Goal: Communication & Community: Answer question/provide support

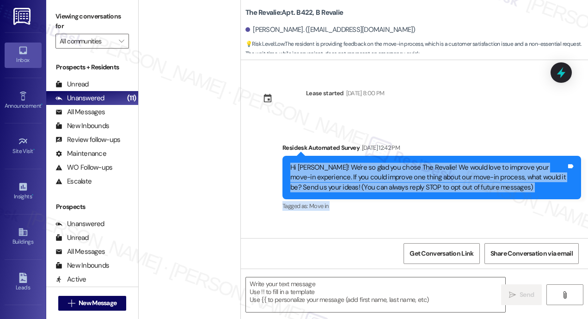
scroll to position [63, 0]
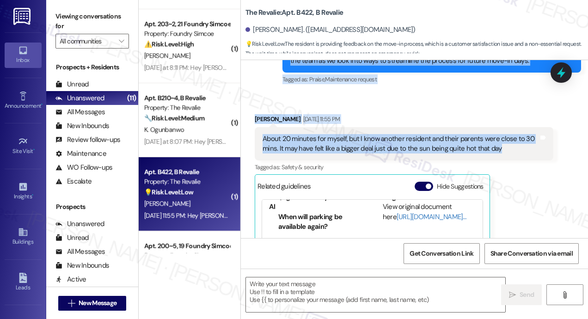
click at [470, 114] on div "Gillian Rosik Sep 09, 2025 at 11:55 PM" at bounding box center [404, 120] width 299 height 13
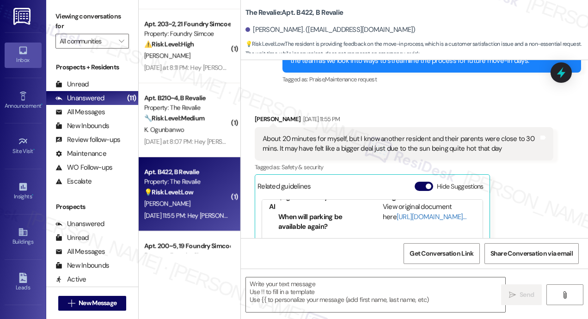
click at [476, 108] on div "Received via SMS Gillian Rosik Sep 09, 2025 at 11:55 PM About 20 minutes for my…" at bounding box center [404, 220] width 313 height 226
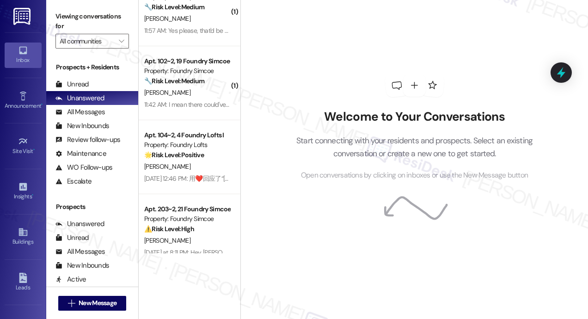
scroll to position [370, 0]
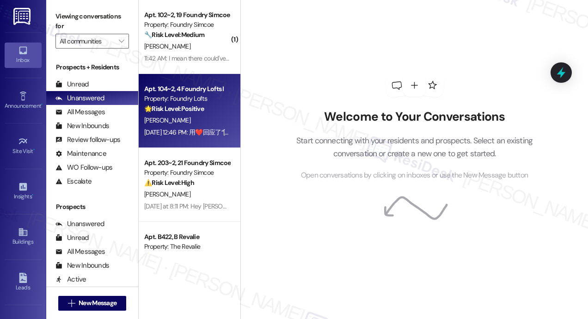
click at [196, 132] on div "[DATE] 12:46 PM: 用❤️回应了“[PERSON_NAME] (Foundry Lofts): Hi Ruiyuan! We're so gla…" at bounding box center [579, 132] width 871 height 8
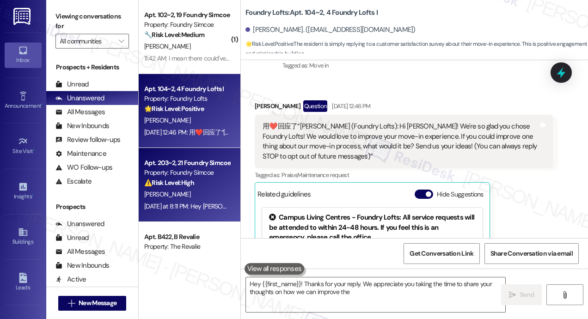
scroll to position [242, 0]
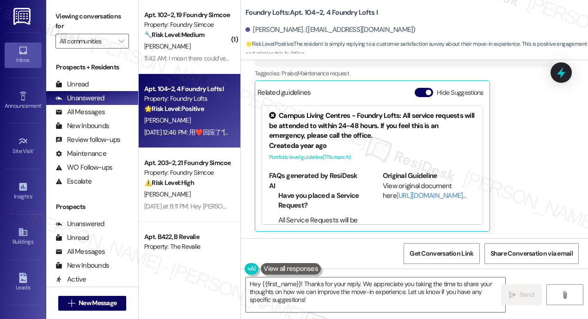
click at [536, 170] on div "[PERSON_NAME] Question [DATE] 12:46 PM 用❤️回应了“[PERSON_NAME] (Foundry Lofts): Hi…" at bounding box center [404, 115] width 299 height 233
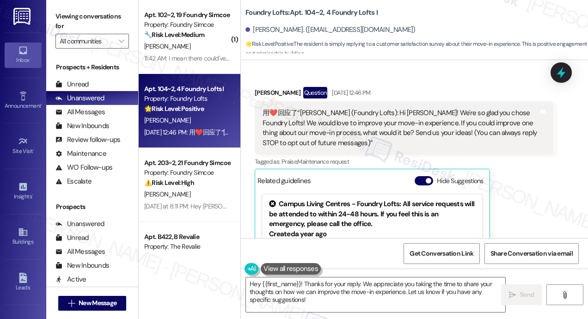
scroll to position [150, 0]
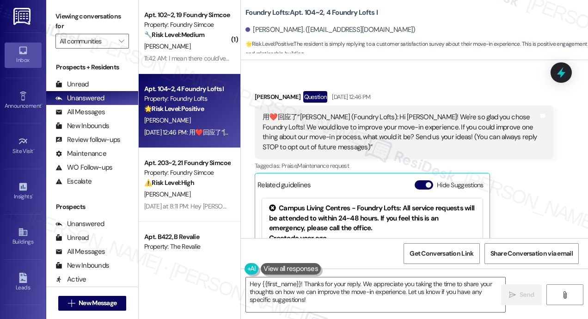
click at [351, 153] on div "用❤️回应了“[PERSON_NAME] (Foundry Lofts): Hi [PERSON_NAME]! We're so glad you chose…" at bounding box center [404, 132] width 299 height 54
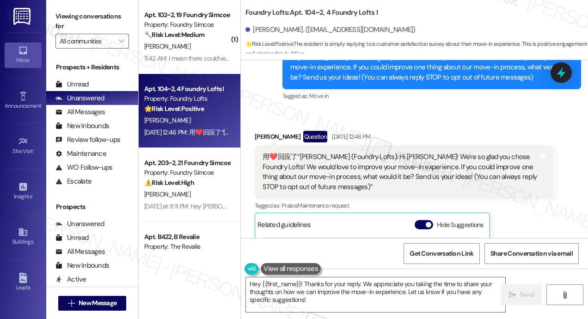
scroll to position [104, 0]
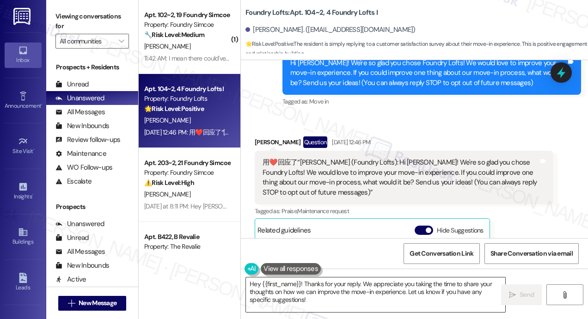
click at [412, 303] on textarea "Hey {{first_name}}! Thanks for your reply. We appreciate you taking the time to…" at bounding box center [375, 294] width 259 height 35
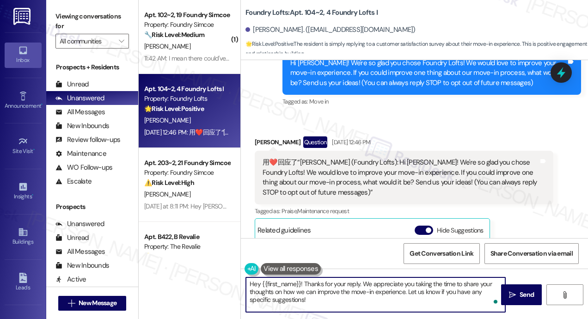
drag, startPoint x: 381, startPoint y: 305, endPoint x: 245, endPoint y: 280, distance: 139.1
click at [245, 280] on div "Hey {{first_name}}! Thanks for your reply. We appreciate you taking the time to…" at bounding box center [371, 295] width 260 height 36
type textarea "Thank you for acknowledging my message, [PERSON_NAME]! Please do not hesitate t…"
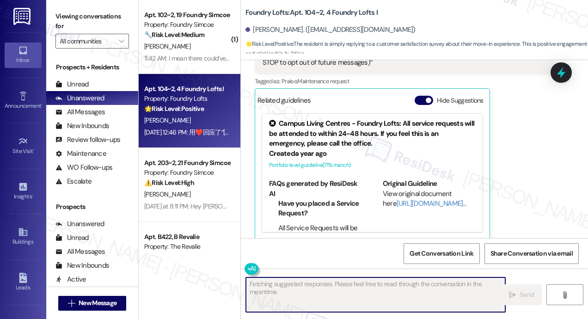
scroll to position [242, 0]
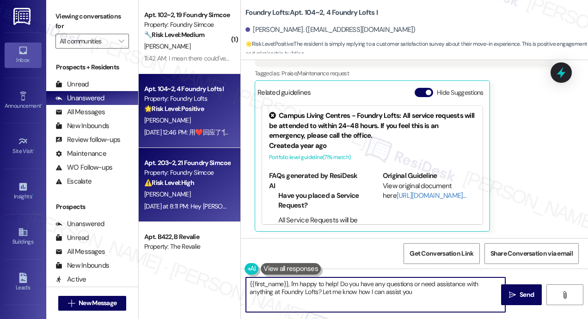
type textarea "{{first_name}}, I'm happy to help! Do you have any questions or need assistance…"
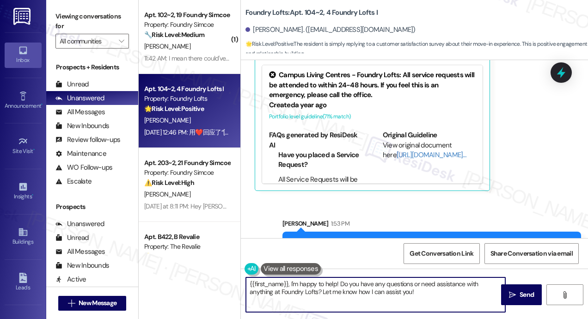
scroll to position [317, 0]
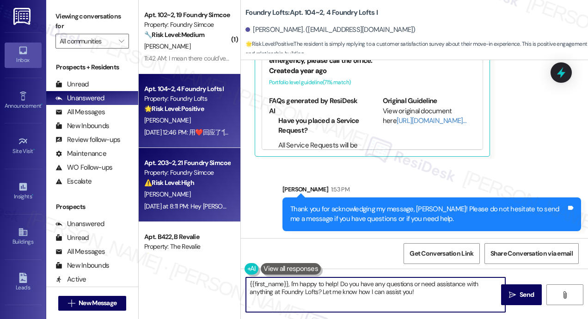
click at [216, 188] on div "Apt. 203~2, 21 Foundry Simcoe Property: Foundry Simcoe ⚠️ Risk Level: High The …" at bounding box center [186, 172] width 87 height 31
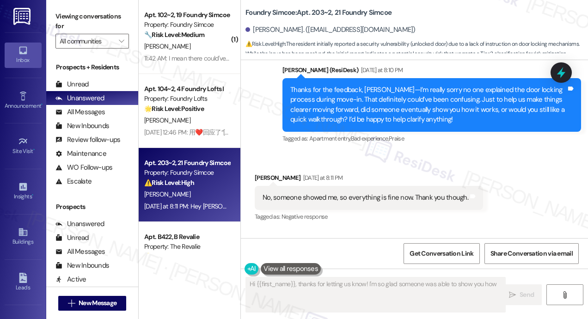
scroll to position [265, 0]
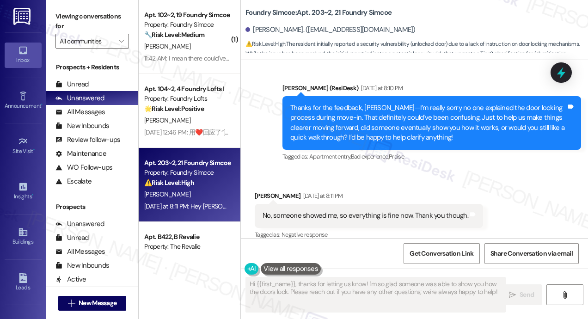
click at [429, 170] on div "Received via SMS [PERSON_NAME] [DATE] at 8:11 PM No, someone showed me, so ever…" at bounding box center [414, 209] width 347 height 78
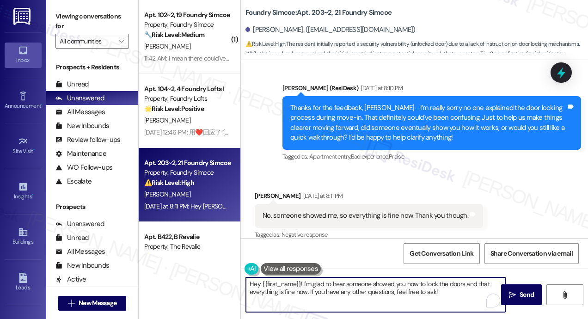
click at [402, 287] on textarea "Hey {{first_name}}! I'm glad to hear someone showed you how to lock the doors a…" at bounding box center [375, 294] width 259 height 35
click at [402, 285] on textarea "Hey {{first_name}}! I'm glad to hear someone showed you how to lock the doors a…" at bounding box center [375, 294] width 259 height 35
click at [450, 293] on textarea "Hey {{first_name}}! I'm glad to hear someone showed you how to lock the doors a…" at bounding box center [375, 294] width 259 height 35
click at [510, 293] on icon "" at bounding box center [512, 294] width 7 height 7
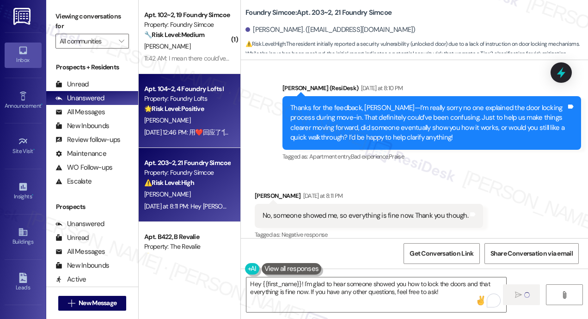
type textarea "Hey"
type textarea "Hey {{first_name}}! I'm glad to hear someone showed you how to lock the doors a…"
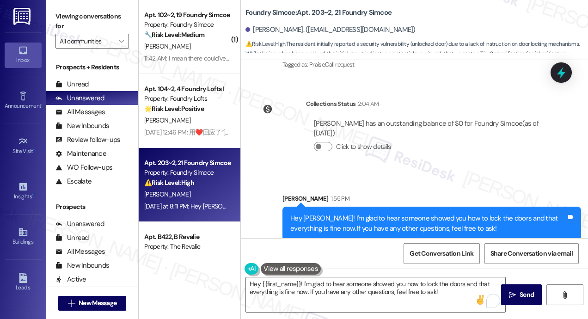
scroll to position [462, 0]
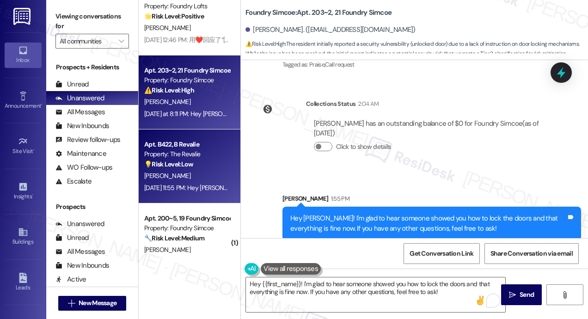
click at [200, 159] on div "Property: The Revalie" at bounding box center [187, 154] width 86 height 10
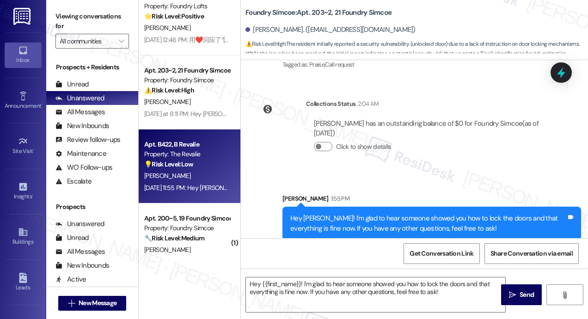
type textarea "Fetching suggested responses. Please feel free to read through the conversation…"
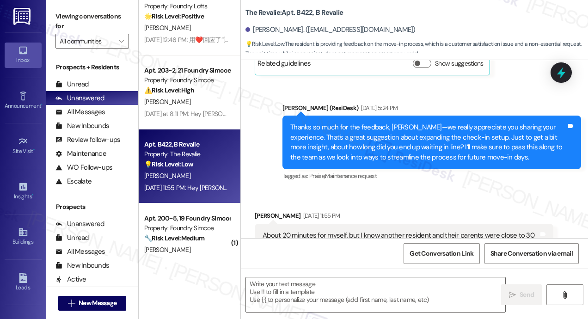
type textarea "Fetching suggested responses. Please feel free to read through the conversation…"
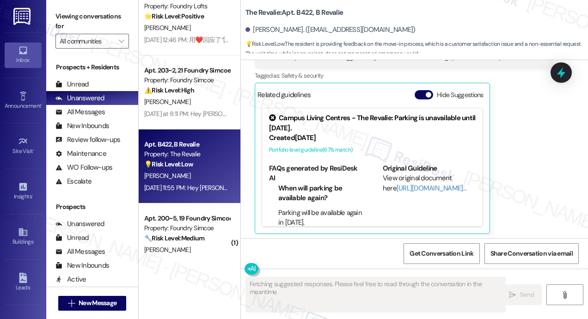
scroll to position [450, 0]
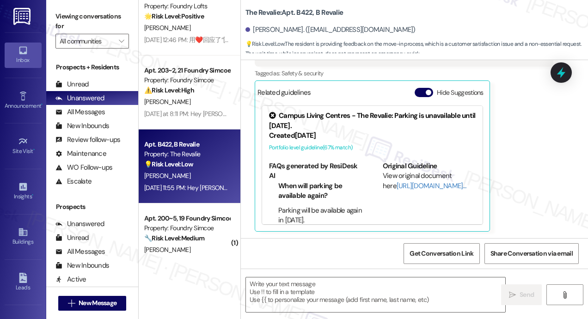
click at [505, 174] on div "[PERSON_NAME] [DATE] 11:55 PM About 20 minutes for myself, but I know another r…" at bounding box center [404, 126] width 299 height 212
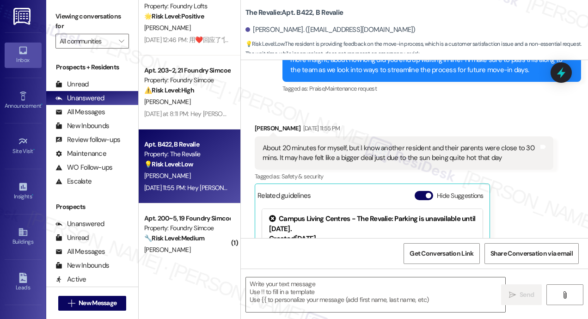
scroll to position [310, 0]
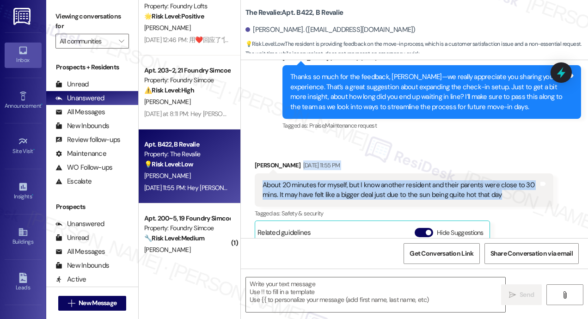
drag, startPoint x: 512, startPoint y: 194, endPoint x: 460, endPoint y: 161, distance: 61.5
click at [460, 161] on div "[PERSON_NAME] [DATE] 11:55 PM About 20 minutes for myself, but I know another r…" at bounding box center [404, 266] width 299 height 212
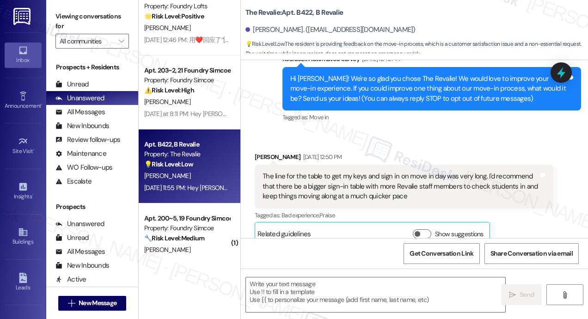
scroll to position [32, 0]
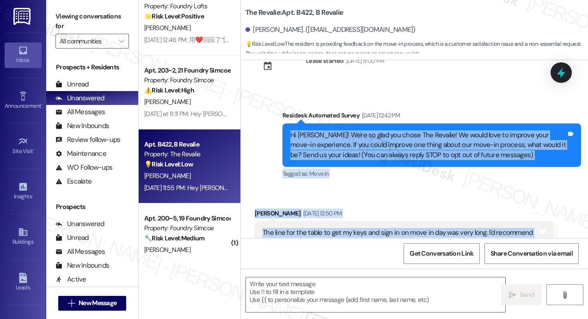
click at [291, 134] on div "Hi [PERSON_NAME]! We're so glad you chose The Revalie! We would love to improve…" at bounding box center [428, 145] width 276 height 30
copy div "Lo Ipsumdo! Si'am co adip eli seddo Eiu Tempori! Ut labor etdo ma aliquae admi …"
click at [388, 214] on div "[PERSON_NAME] [DATE] 12:50 PM" at bounding box center [404, 214] width 299 height 13
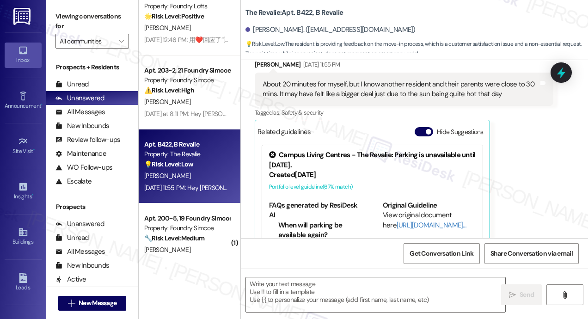
scroll to position [402, 0]
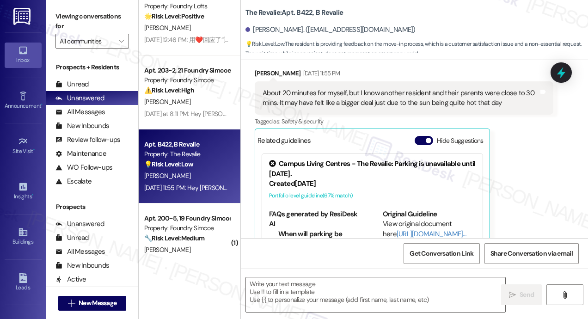
click at [425, 65] on div "Received via SMS [PERSON_NAME] [DATE] 11:55 PM About 20 minutes for myself, but…" at bounding box center [404, 174] width 313 height 226
click at [558, 77] on icon at bounding box center [561, 73] width 16 height 16
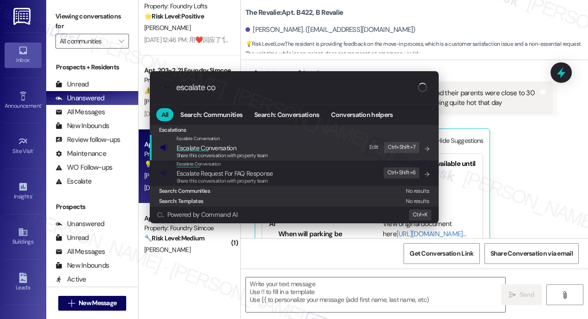
type input "escalate con"
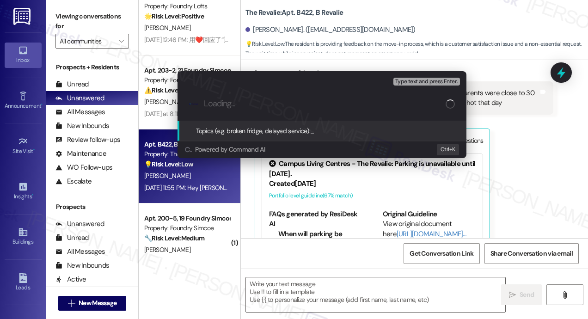
type input "Improving Efficiency at Move-In Check-In"
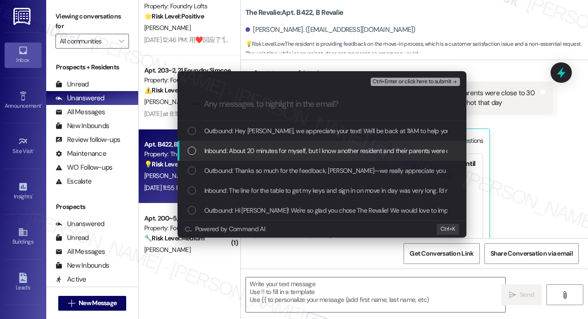
click at [337, 149] on span "Inbound: About 20 minutes for myself, but I know another resident and their par…" at bounding box center [451, 151] width 494 height 10
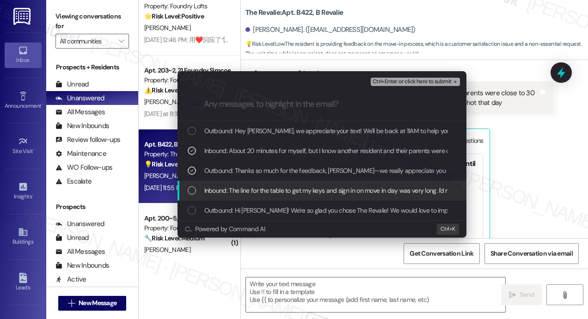
click at [334, 188] on span "Inbound: The line for the table to get my keys and sign in on move in day was v…" at bounding box center [535, 190] width 662 height 10
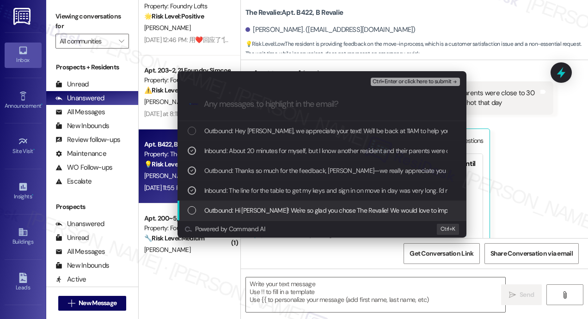
click at [334, 203] on div "Outbound: Hi [PERSON_NAME]! We're so glad you chose The Revalie! We would love …" at bounding box center [322, 211] width 289 height 20
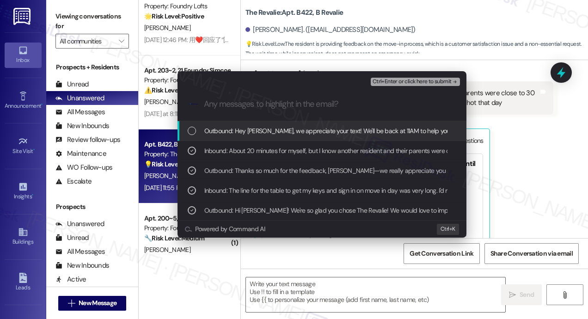
click at [412, 82] on span "Ctrl+Enter or click here to submit" at bounding box center [412, 82] width 79 height 6
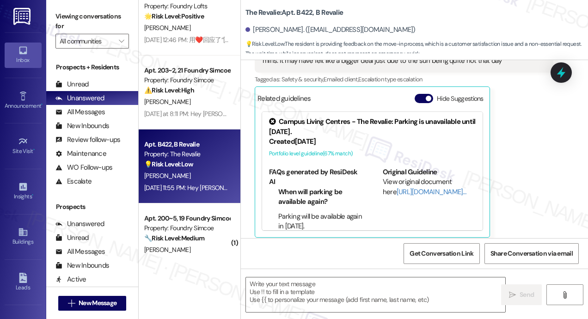
scroll to position [450, 0]
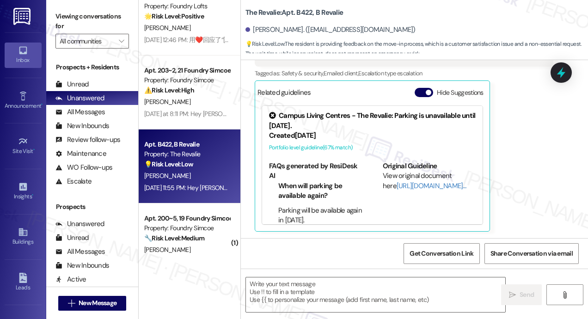
type textarea "Fetching suggested responses. Please feel free to read through the conversation…"
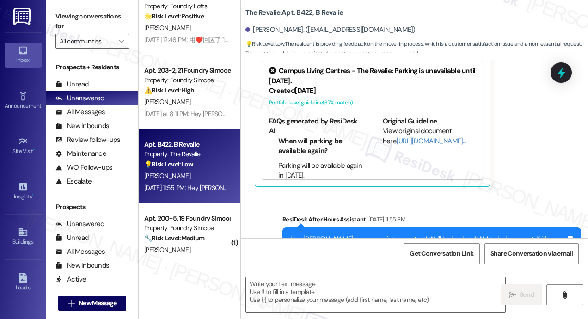
scroll to position [633, 0]
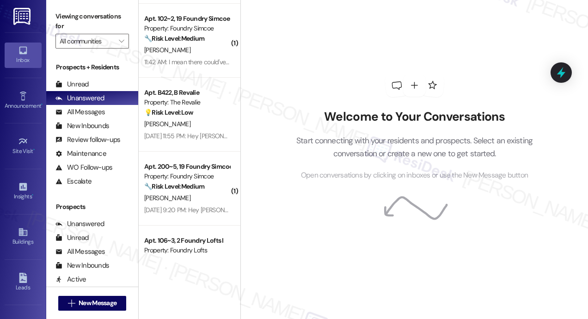
scroll to position [370, 0]
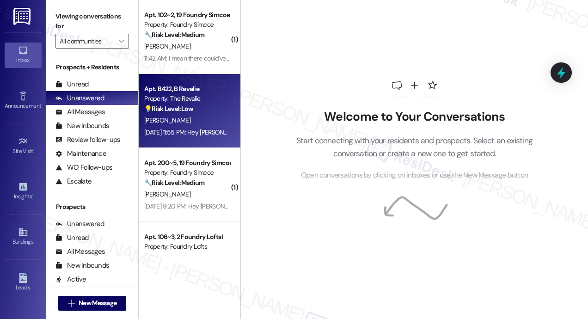
click at [181, 138] on div "Apt. B422, B Revalie Property: The Revalie 💡 Risk Level: Low The resident is pr…" at bounding box center [190, 111] width 102 height 74
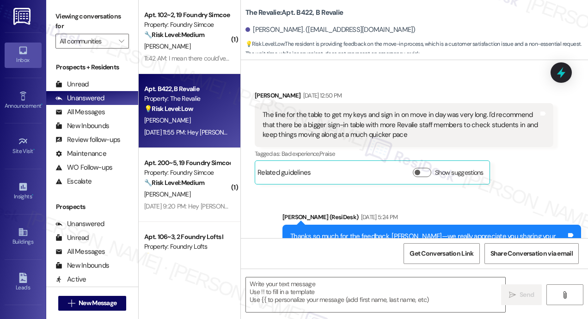
type textarea "Fetching suggested responses. Please feel free to read through the conversation…"
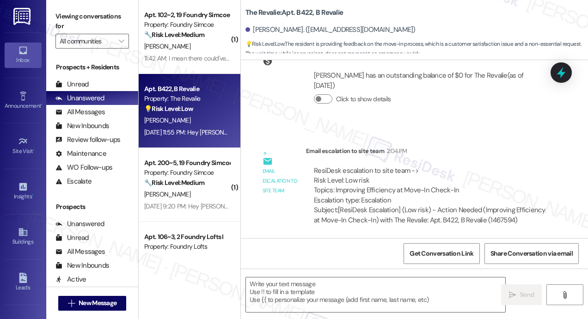
scroll to position [747, 0]
click at [316, 293] on textarea at bounding box center [375, 294] width 259 height 35
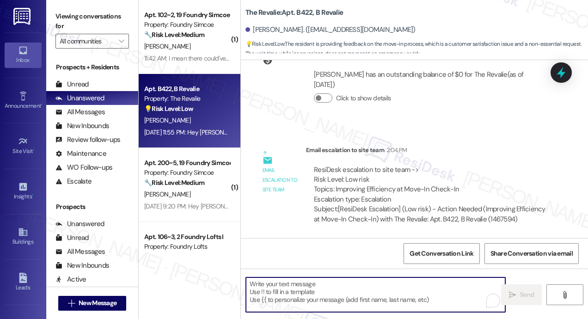
paste textarea "Thanks so much for sharing that, [PERSON_NAME]! I really appreciate your though…"
type textarea "Thanks so much for sharing that, [PERSON_NAME]! I really appreciate your though…"
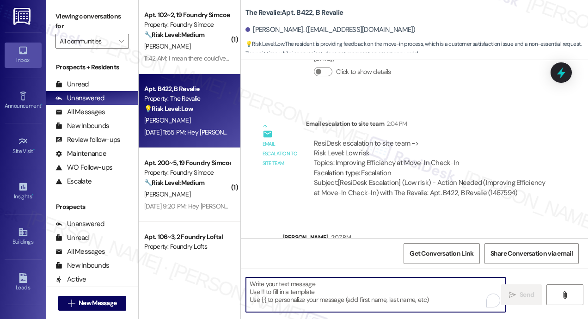
scroll to position [831, 0]
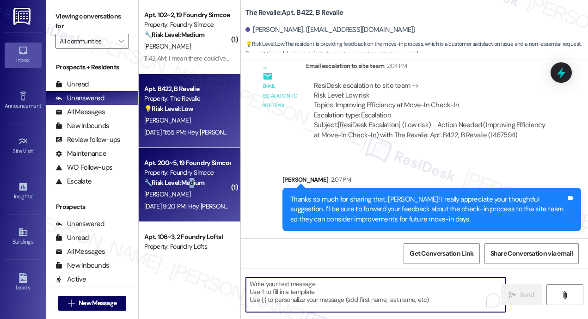
click at [195, 184] on strong "🔧 Risk Level: Medium" at bounding box center [174, 182] width 60 height 8
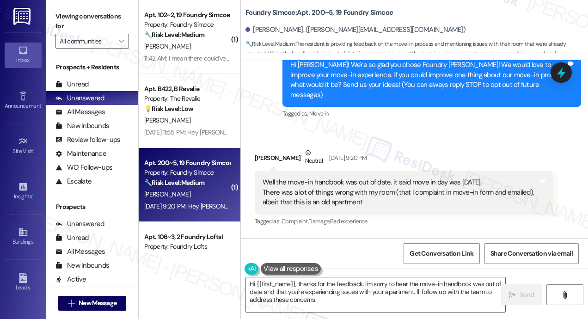
scroll to position [106, 0]
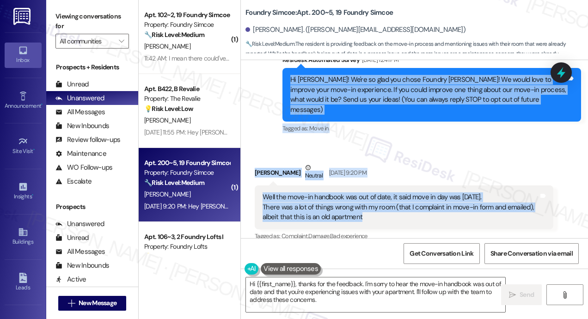
drag, startPoint x: 399, startPoint y: 208, endPoint x: 287, endPoint y: 81, distance: 169.3
click at [287, 81] on div "WO Lease started Aug 31, 2025 at 8:00 PM Show details Survey, sent via SMS Resi…" at bounding box center [414, 149] width 347 height 178
copy div "Hi Aryan! We're so glad you chose Foundry Simcoe! We would love to improve your…"
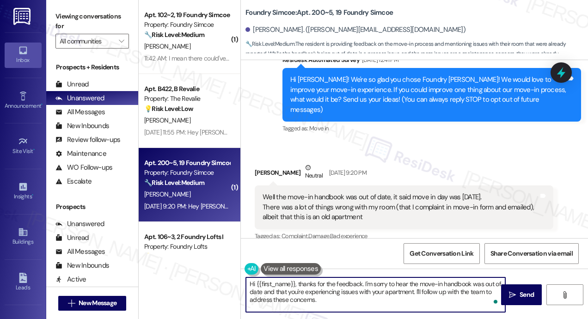
drag, startPoint x: 333, startPoint y: 304, endPoint x: 243, endPoint y: 273, distance: 95.2
click at [247, 279] on textarea "Hi {{first_name}}, thanks for the feedback. I'm sorry to hear the move-in handb…" at bounding box center [375, 294] width 259 height 35
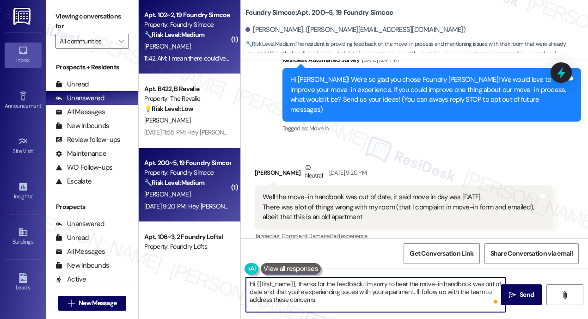
paste textarea "Thanks for sharing that, Aryan—I'm sorry to hear the handbook had outdated info…"
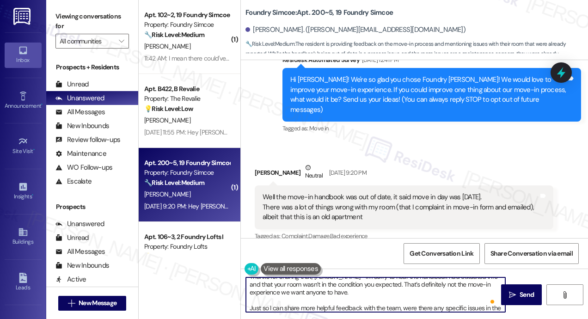
scroll to position [0, 0]
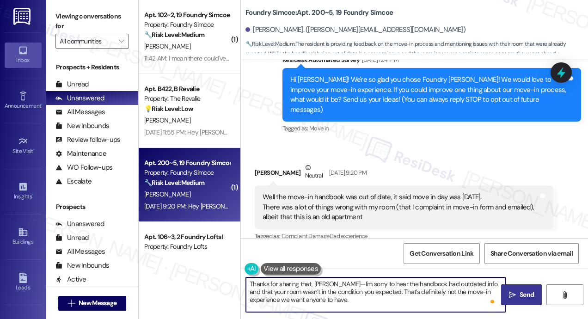
type textarea "Thanks for sharing that, Aryan—I'm sorry to hear the handbook had outdated info…"
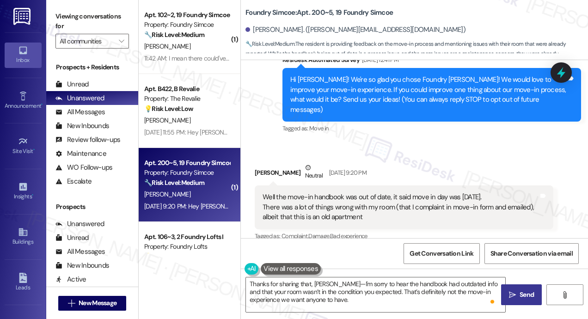
click at [521, 295] on span "Send" at bounding box center [527, 295] width 14 height 10
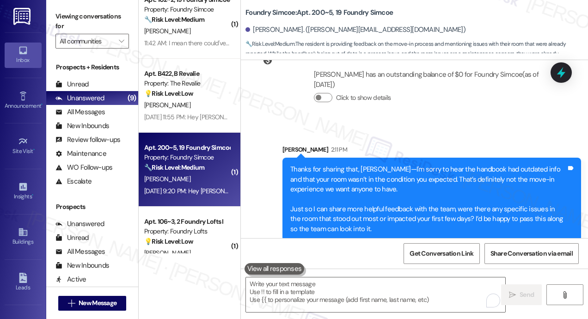
scroll to position [412, 0]
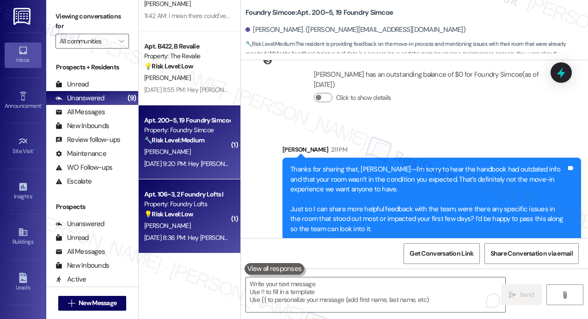
click at [202, 213] on div "💡 Risk Level: Low The resident is providing feedback on the move-in process. Th…" at bounding box center [187, 214] width 86 height 10
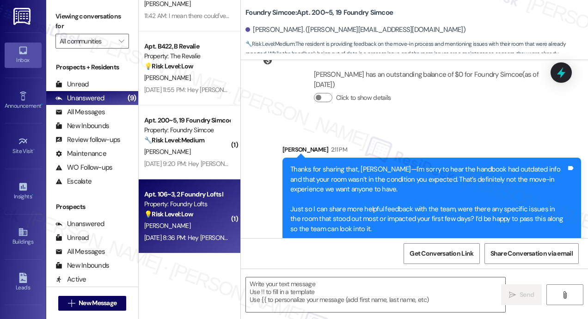
type textarea "Fetching suggested responses. Please feel free to read through the conversation…"
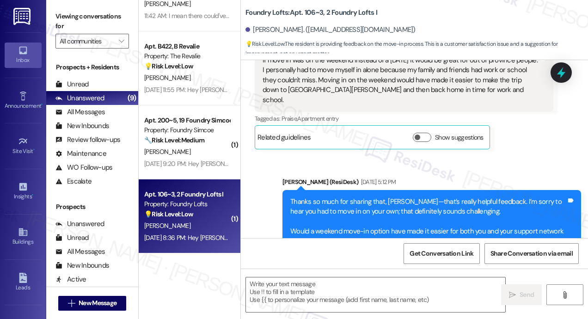
type textarea "Fetching suggested responses. Please feel free to read through the conversation…"
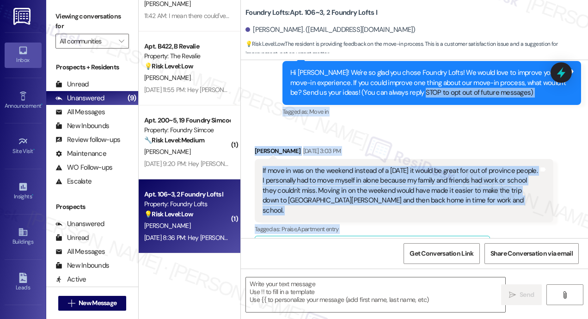
scroll to position [104, 0]
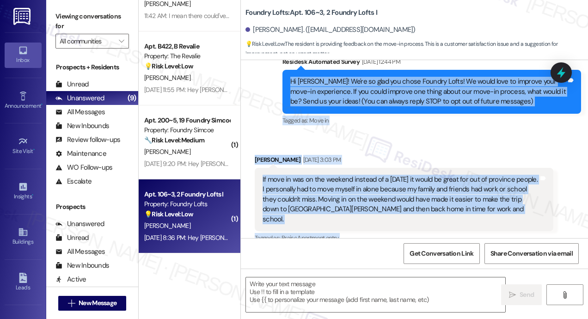
drag, startPoint x: 494, startPoint y: 120, endPoint x: 290, endPoint y: 82, distance: 207.7
click at [290, 82] on div "WO Lease started Aug 31, 2025 at 8:00 PM Show details Survey, sent via SMS Resi…" at bounding box center [414, 149] width 347 height 178
copy div "Hi Denisha! We're so glad you chose Foundry Lofts! We would love to improve you…"
click at [524, 147] on div "Received via SMS Denisha Quallis Sep 08, 2025 at 3:03 PM If move in was on the …" at bounding box center [414, 204] width 347 height 141
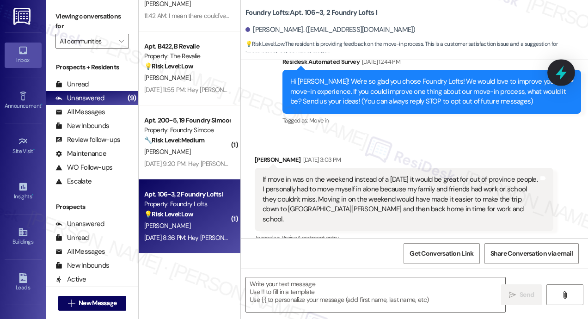
click at [563, 69] on icon at bounding box center [561, 73] width 16 height 16
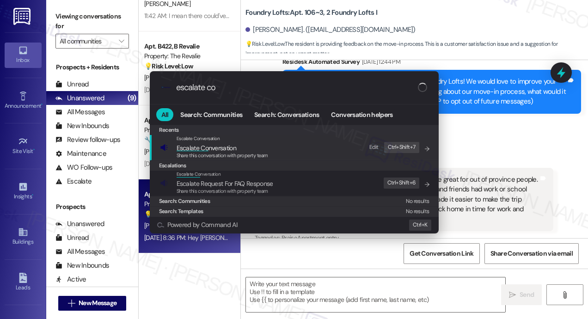
type input "escalate con"
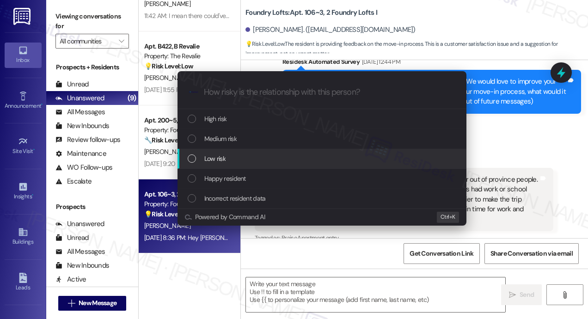
click at [271, 159] on div "Low risk" at bounding box center [323, 158] width 270 height 10
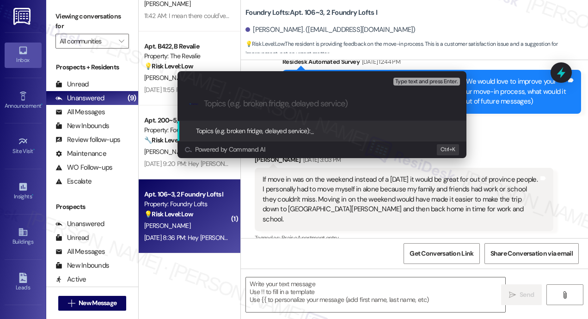
click at [296, 105] on input "Topics (e.g. broken fridge, delayed service)" at bounding box center [329, 104] width 251 height 10
paste input "Weekend Move-In Option for Out-of-Province Residents"
type input "Weekend Move-In Option for Out-of-Province Residents"
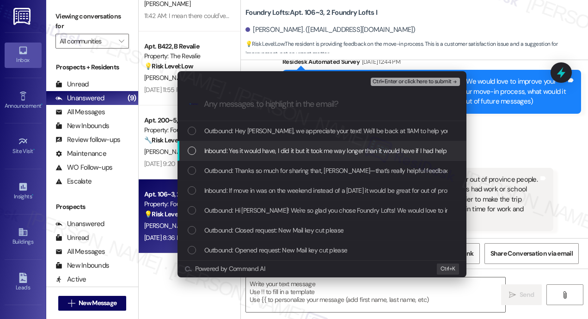
click at [277, 150] on span "Inbound: Yes it would have, I did it but it took me way longer than it would ha…" at bounding box center [325, 151] width 243 height 10
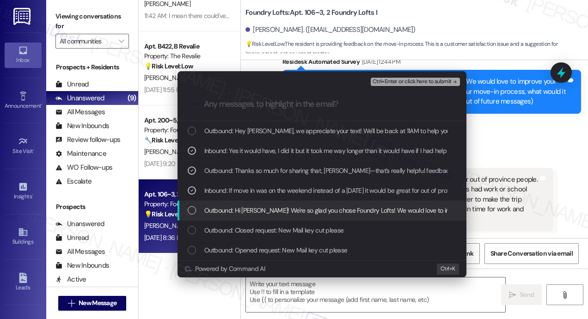
click at [277, 208] on span "Outbound: Hi Denisha! We're so glad you chose Foundry Lofts! We would love to i…" at bounding box center [581, 210] width 754 height 10
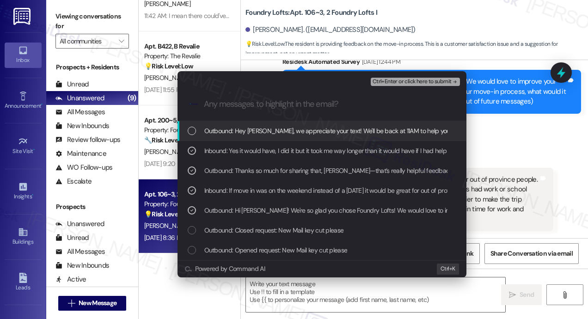
click at [392, 80] on span "Ctrl+Enter or click here to submit" at bounding box center [412, 82] width 79 height 6
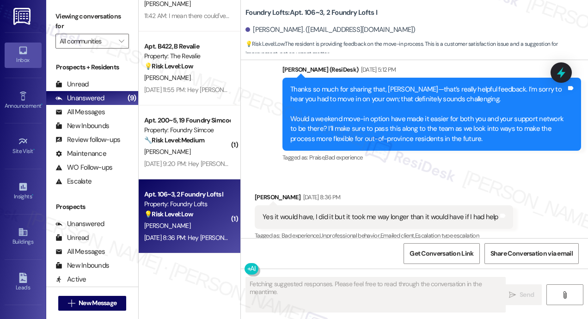
scroll to position [337, 0]
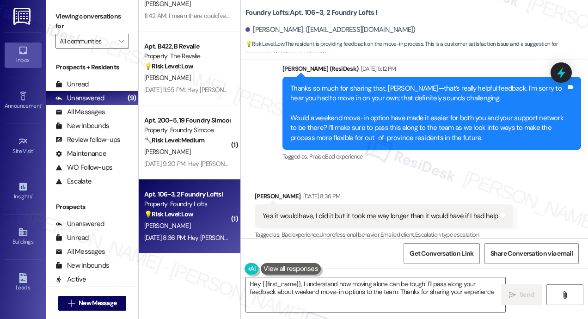
type textarea "Hey {{first_name}}, I understand how moving alone can be tough. I'll pass along…"
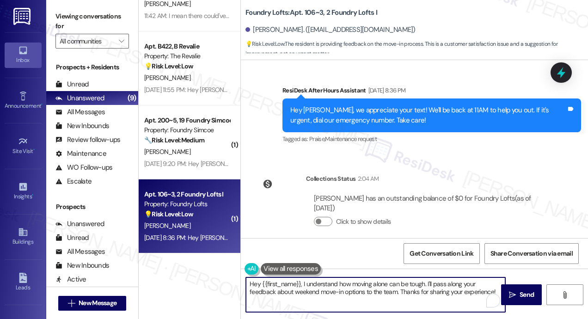
click at [374, 299] on textarea "Hey {{first_name}}, I understand how moving alone can be tough. I'll pass along…" at bounding box center [375, 294] width 259 height 35
click at [422, 297] on textarea "Hey {{first_name}}, I understand how moving alone can be tough. I'll pass along…" at bounding box center [375, 294] width 259 height 35
click at [525, 293] on span "Send" at bounding box center [527, 295] width 14 height 10
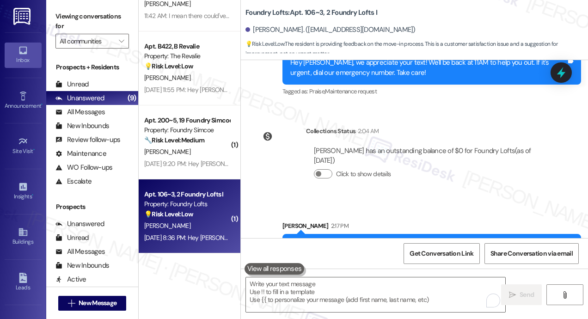
scroll to position [595, 0]
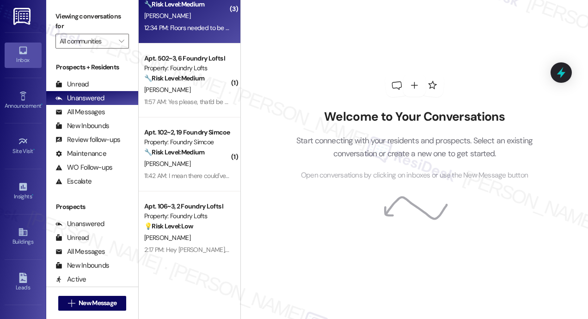
scroll to position [264, 0]
